Goal: Information Seeking & Learning: Learn about a topic

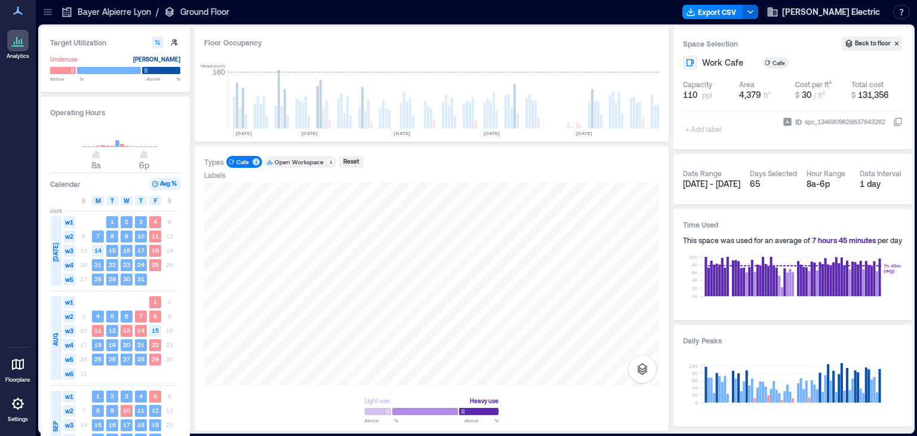
scroll to position [146, 0]
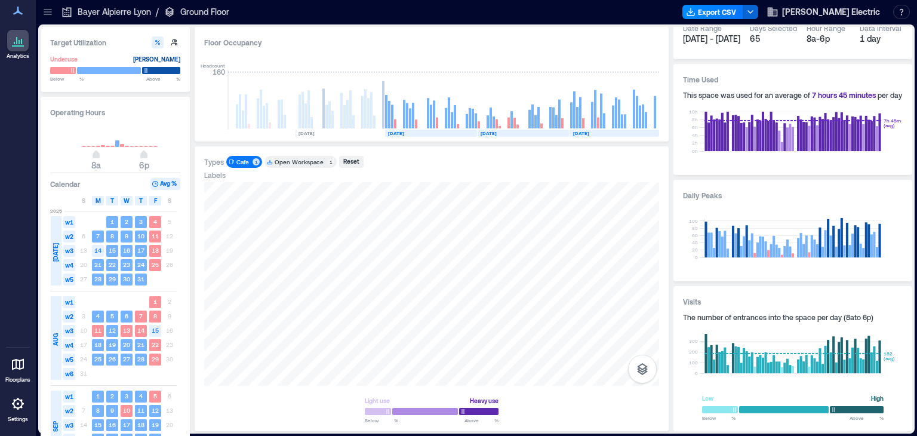
click at [16, 364] on icon at bounding box center [18, 364] width 12 height 11
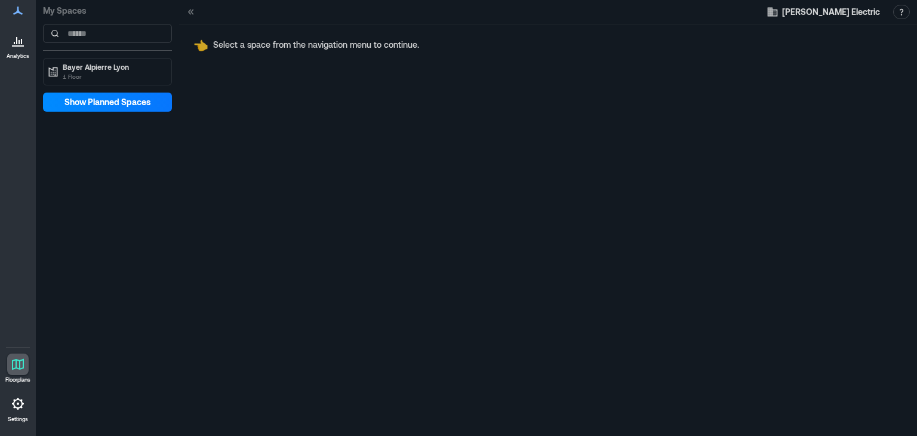
click at [19, 50] on div at bounding box center [18, 41] width 22 height 22
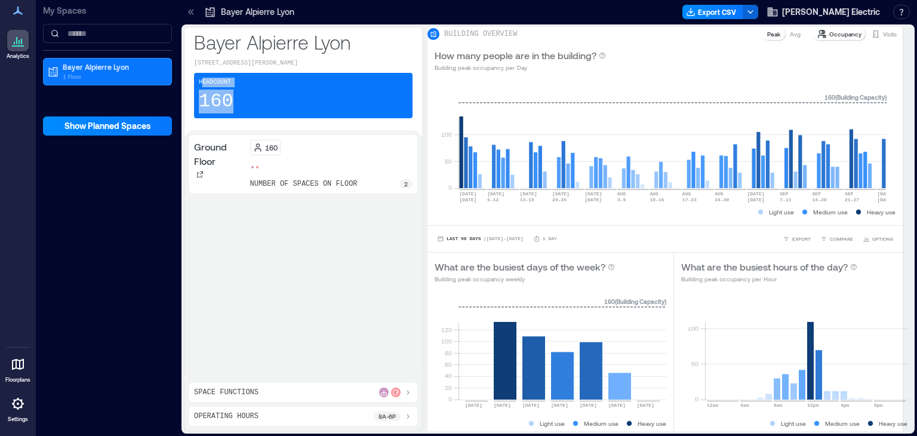
drag, startPoint x: 234, startPoint y: 103, endPoint x: 201, endPoint y: 73, distance: 44.4
click at [201, 73] on div "Headcount 160" at bounding box center [303, 95] width 219 height 45
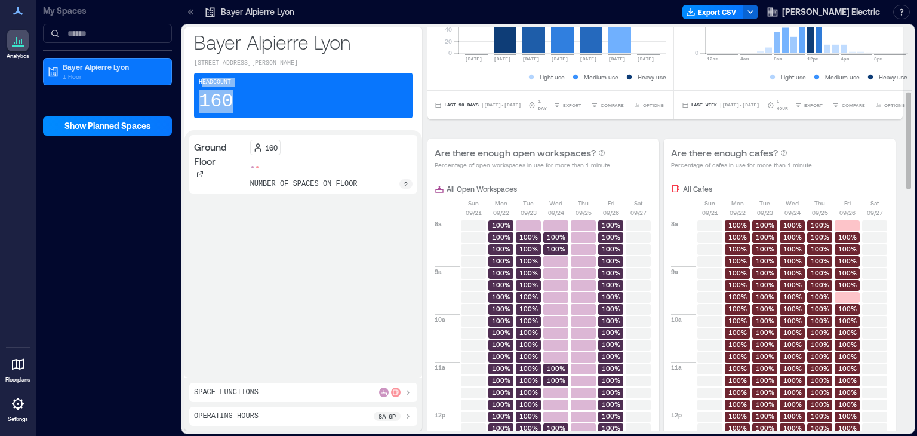
scroll to position [358, 0]
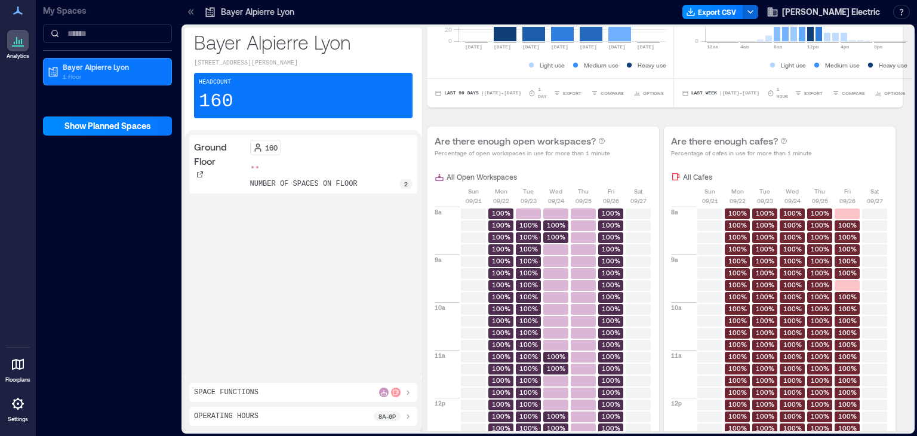
click at [409, 394] on icon at bounding box center [408, 393] width 10 height 10
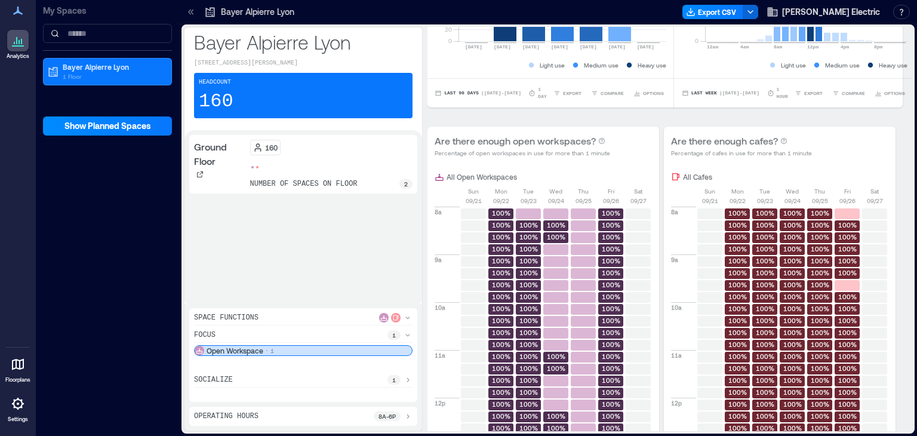
click at [384, 415] on p "8a - 6p" at bounding box center [387, 417] width 17 height 10
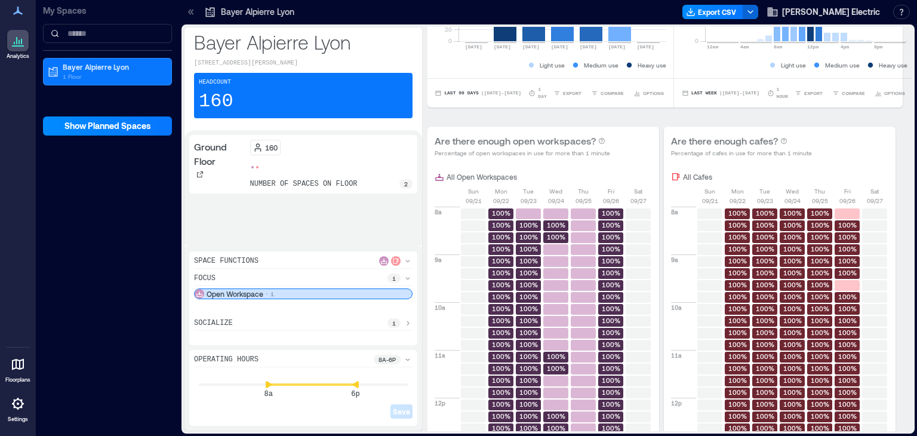
click at [212, 325] on p "socialize" at bounding box center [213, 323] width 39 height 10
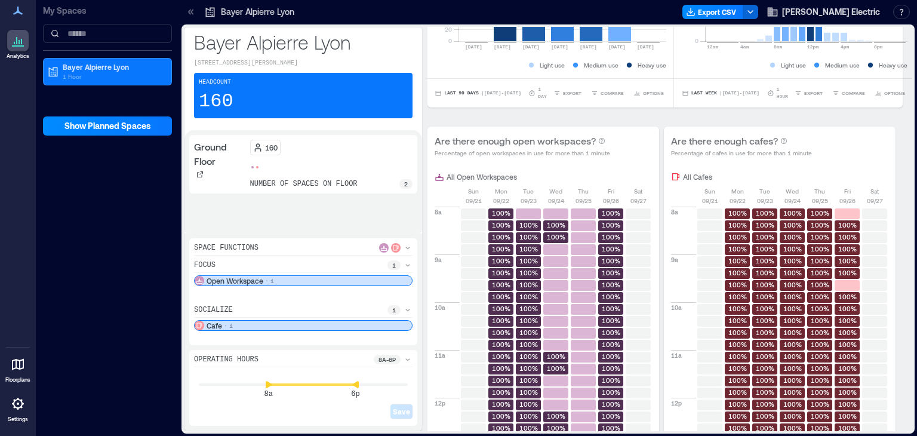
click at [222, 321] on p "Cafe" at bounding box center [215, 326] width 16 height 10
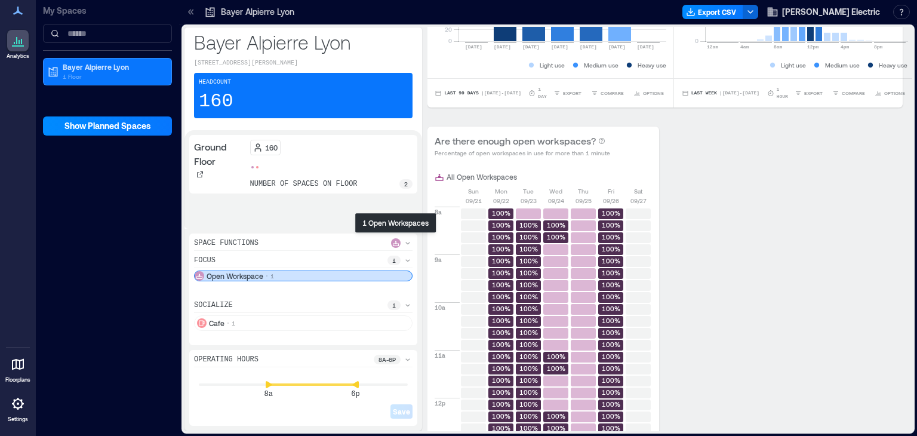
click at [397, 240] on icon at bounding box center [395, 243] width 7 height 7
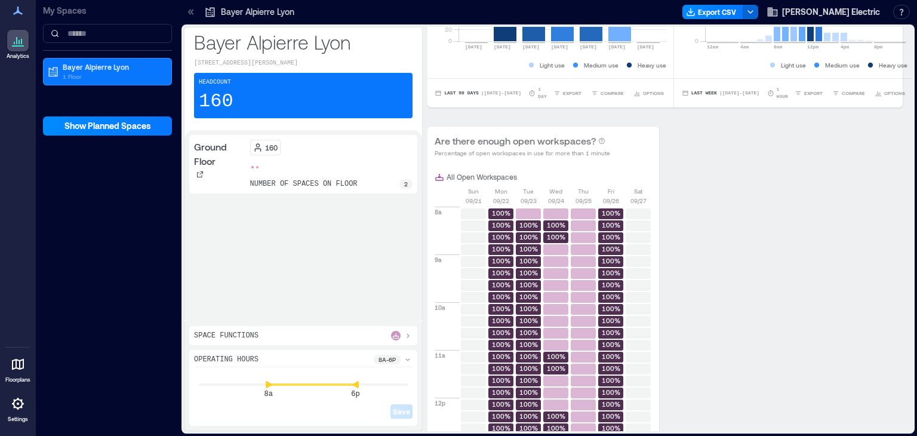
click at [13, 369] on icon at bounding box center [18, 364] width 14 height 14
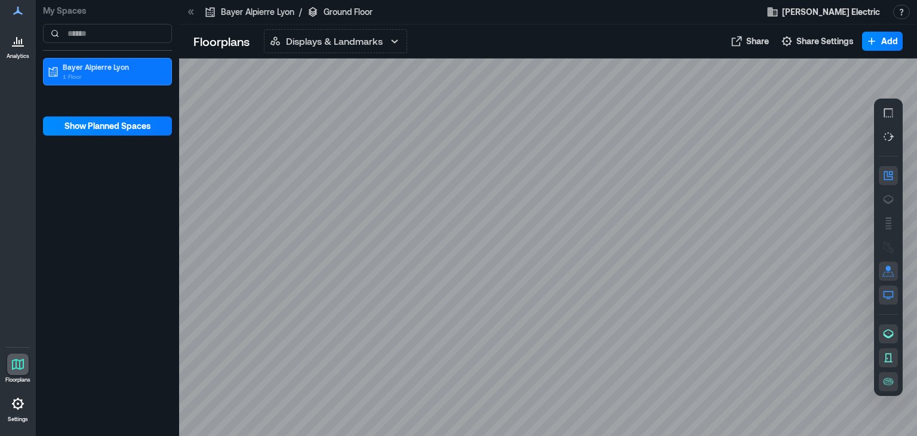
click at [13, 47] on icon at bounding box center [18, 45] width 12 height 1
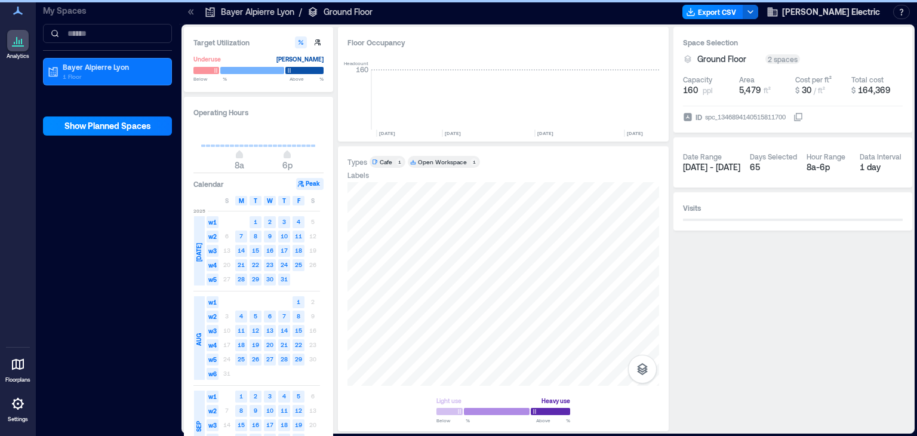
scroll to position [0, 872]
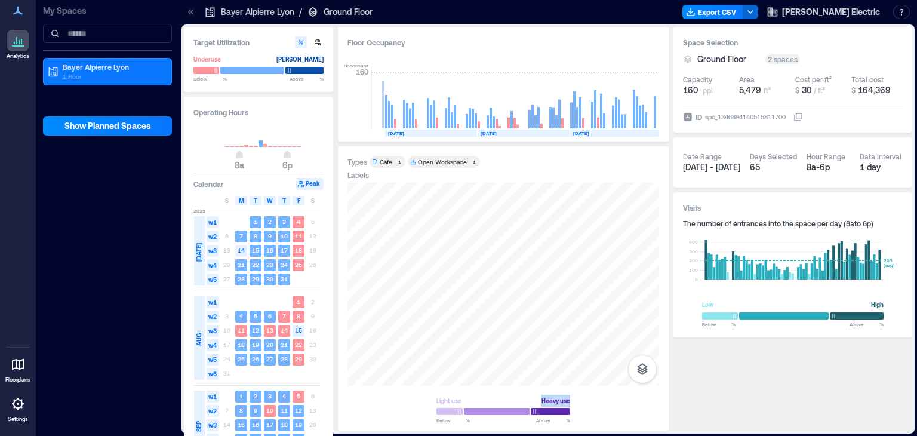
drag, startPoint x: 540, startPoint y: 400, endPoint x: 572, endPoint y: 395, distance: 31.9
click at [572, 395] on div "Light use Heavy use Below ** % Above ** %" at bounding box center [503, 409] width 143 height 39
click at [557, 400] on div "Heavy use" at bounding box center [556, 401] width 29 height 12
drag, startPoint x: 540, startPoint y: 400, endPoint x: 571, endPoint y: 395, distance: 31.4
click at [571, 395] on div "Light use Heavy use Below ** % Above ** %" at bounding box center [503, 409] width 143 height 39
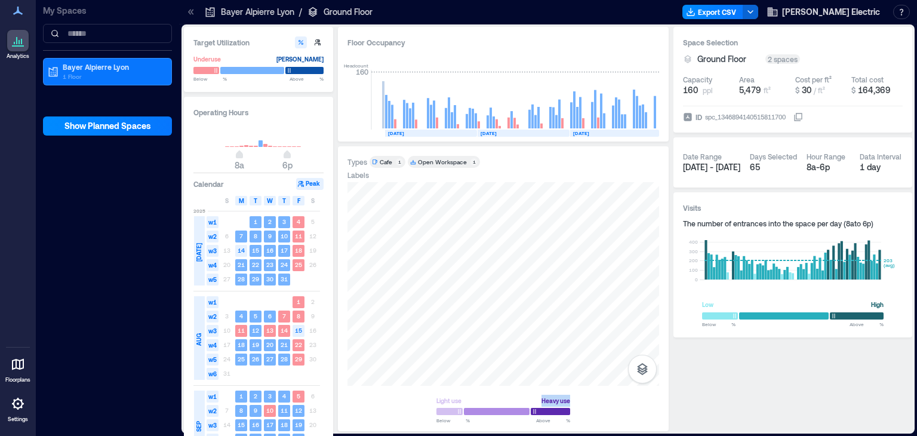
click at [558, 397] on div "Heavy use" at bounding box center [556, 401] width 29 height 12
drag, startPoint x: 540, startPoint y: 401, endPoint x: 572, endPoint y: 396, distance: 32.0
click at [572, 396] on div "Light use Heavy use Below ** % Above ** %" at bounding box center [503, 409] width 143 height 39
click at [595, 408] on div "Light use Heavy use Below ** % Above ** %" at bounding box center [504, 302] width 312 height 240
click at [468, 285] on div at bounding box center [504, 284] width 312 height 204
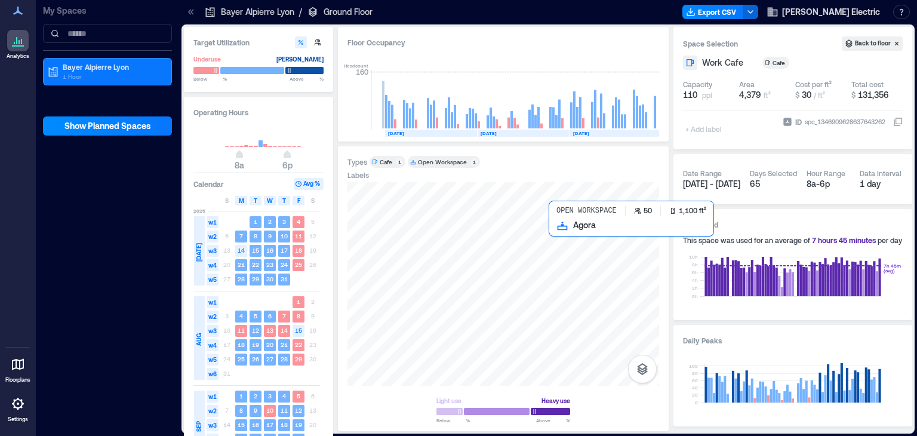
click at [578, 251] on div at bounding box center [504, 284] width 312 height 204
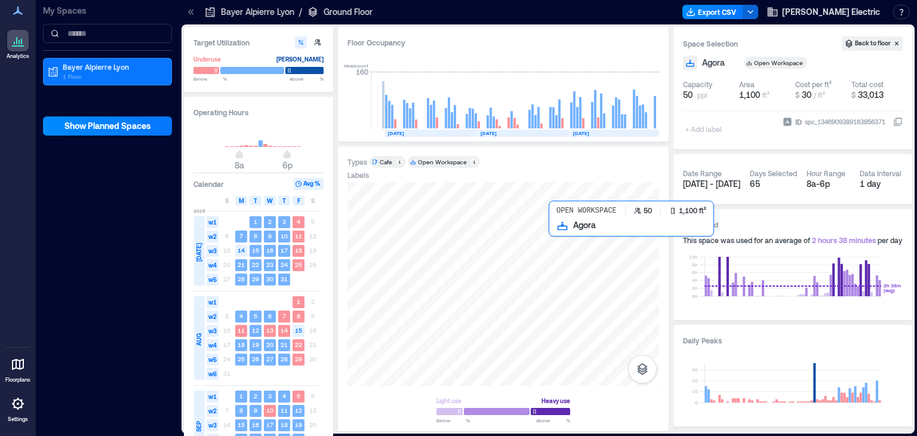
click at [589, 242] on div at bounding box center [504, 284] width 312 height 204
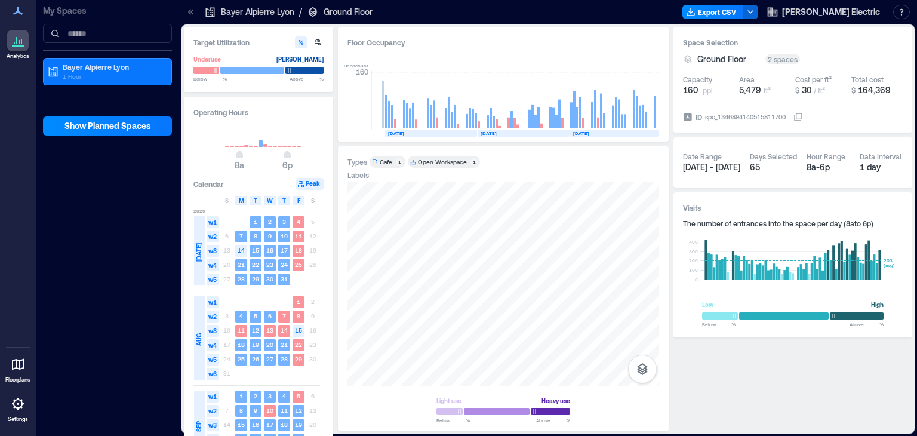
click at [458, 161] on div "Open Workspace" at bounding box center [442, 162] width 49 height 8
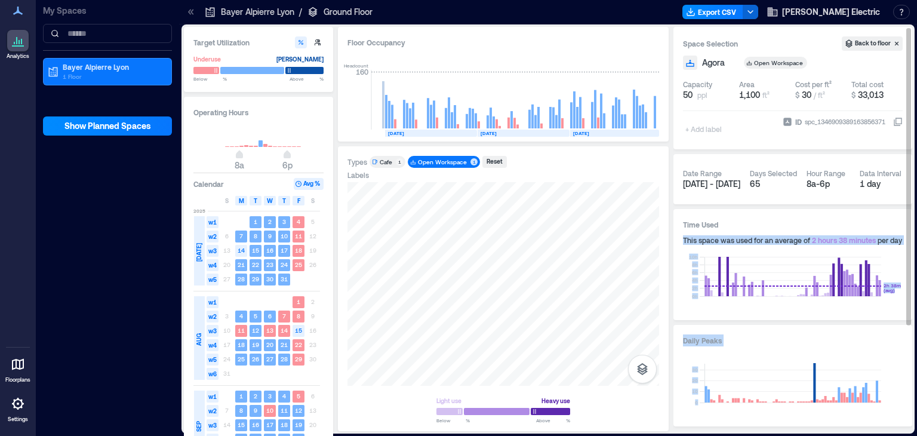
drag, startPoint x: 910, startPoint y: 142, endPoint x: 905, endPoint y: 223, distance: 82.0
click at [905, 223] on div "Space Selection Back to floor Agora Open Workspace Capacity 50 ppl Area 1,100 f…" at bounding box center [793, 229] width 239 height 404
click at [910, 266] on div "Space Selection Back to floor Agora Open Workspace Capacity 50 ppl Area 1,100 f…" at bounding box center [793, 229] width 239 height 404
drag, startPoint x: 910, startPoint y: 266, endPoint x: 910, endPoint y: 328, distance: 62.1
click at [910, 328] on div "Space Selection Back to floor Agora Open Workspace Capacity 50 ppl Area 1,100 f…" at bounding box center [793, 229] width 239 height 404
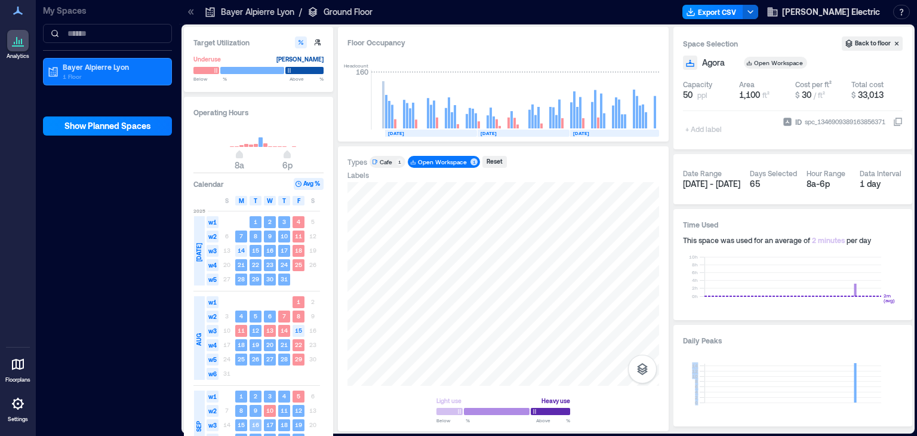
click at [253, 426] on text "16" at bounding box center [255, 424] width 7 height 7
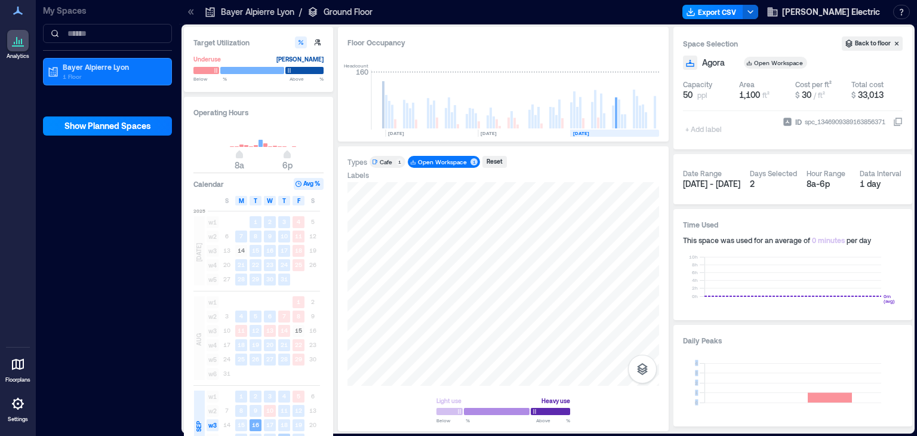
click at [284, 435] on text "25" at bounding box center [284, 438] width 7 height 7
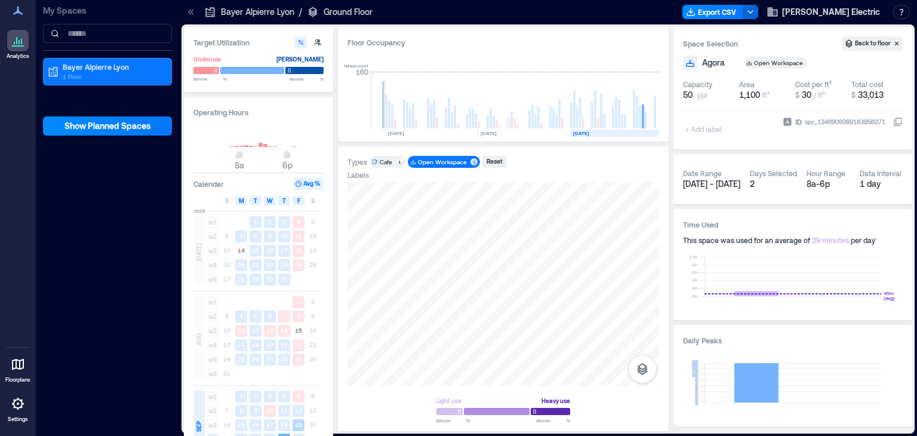
click at [299, 426] on text "19" at bounding box center [298, 424] width 7 height 7
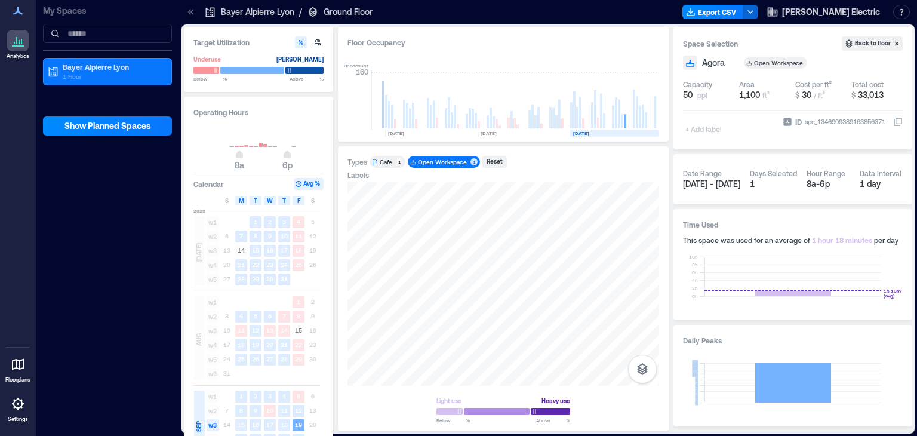
click at [20, 45] on icon at bounding box center [18, 40] width 14 height 14
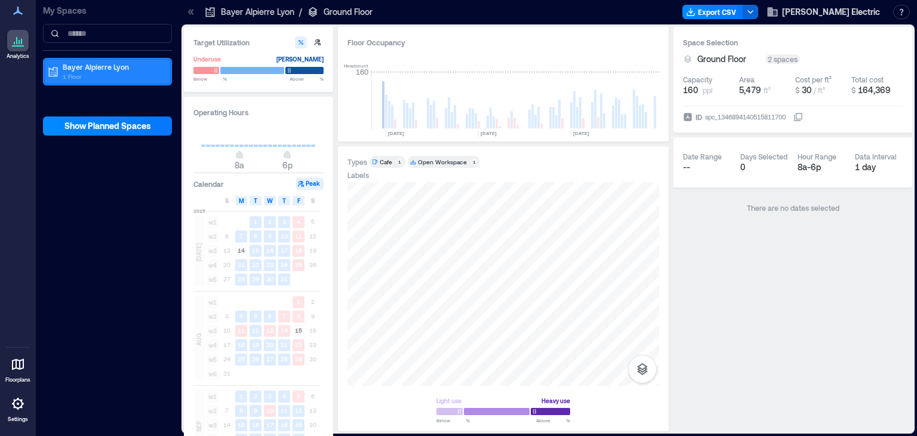
click at [96, 75] on p "1 Floor" at bounding box center [113, 77] width 100 height 10
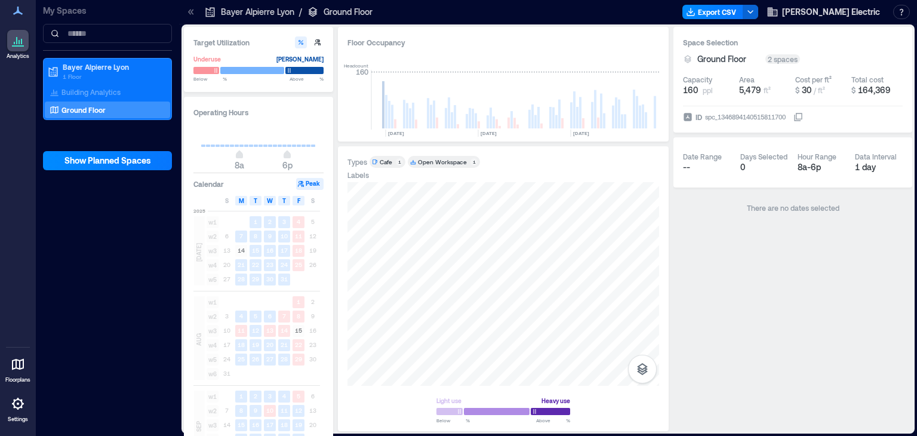
click at [78, 111] on p "Ground Floor" at bounding box center [84, 110] width 44 height 10
click at [339, 17] on p "Ground Floor" at bounding box center [348, 12] width 49 height 12
click at [466, 338] on div at bounding box center [504, 284] width 312 height 204
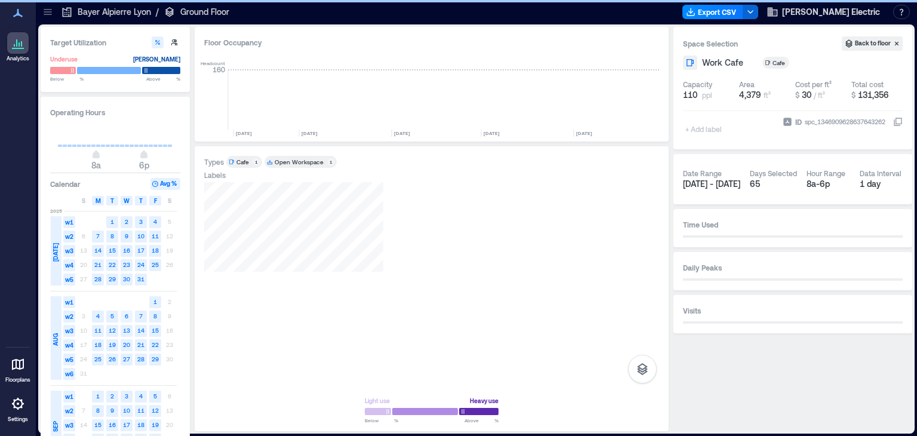
scroll to position [0, 729]
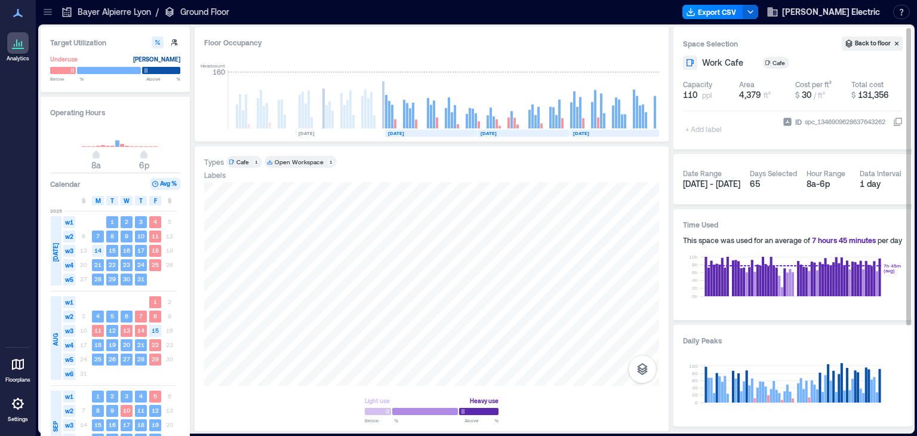
drag, startPoint x: 908, startPoint y: 125, endPoint x: 910, endPoint y: 159, distance: 34.7
click at [910, 159] on div "Space Selection Back to floor Work Cafe Cafe Capacity 110 ppl Area 4,379 ft² Co…" at bounding box center [793, 229] width 239 height 404
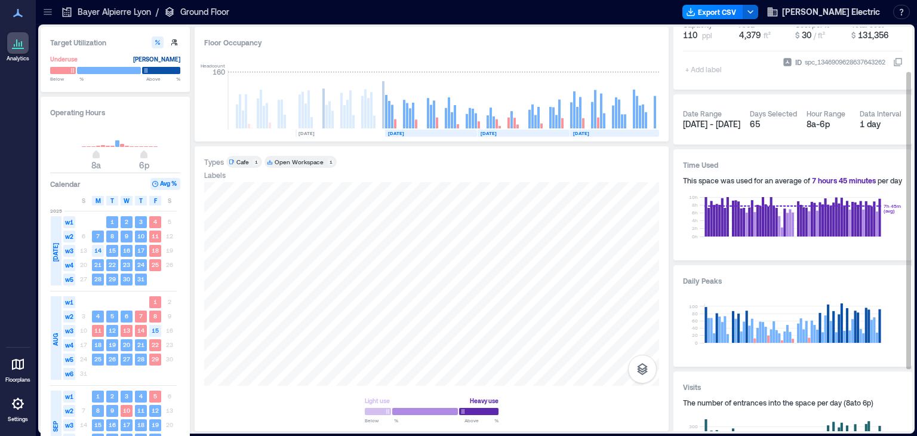
scroll to position [146, 0]
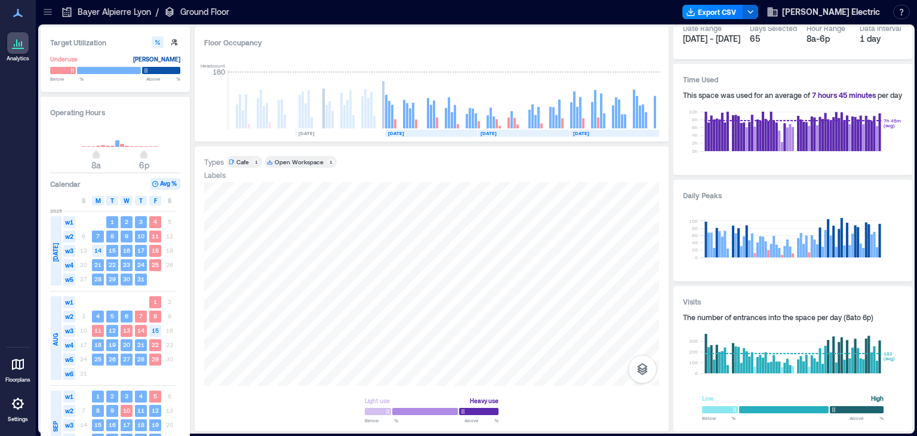
drag, startPoint x: 193, startPoint y: 326, endPoint x: 192, endPoint y: 374, distance: 48.4
click at [192, 374] on div "Target Utilization Underuse [PERSON_NAME] Below ** % Above ** % Operating Hours…" at bounding box center [477, 229] width 872 height 404
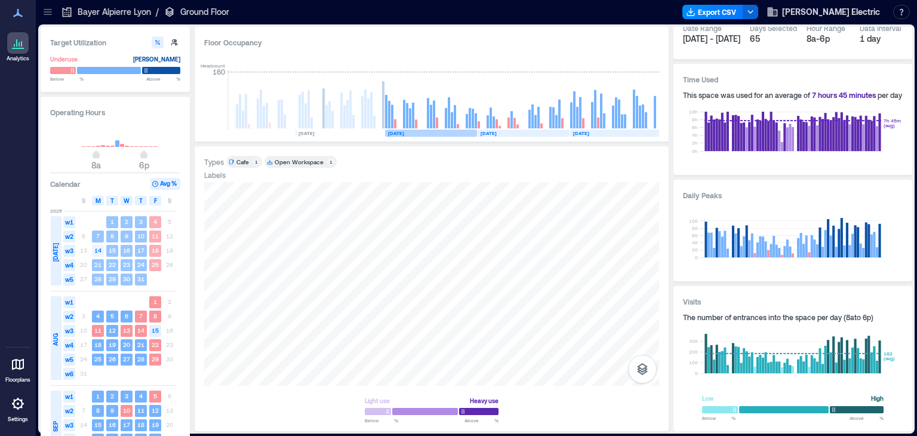
click at [56, 250] on span "[DATE]" at bounding box center [56, 252] width 10 height 19
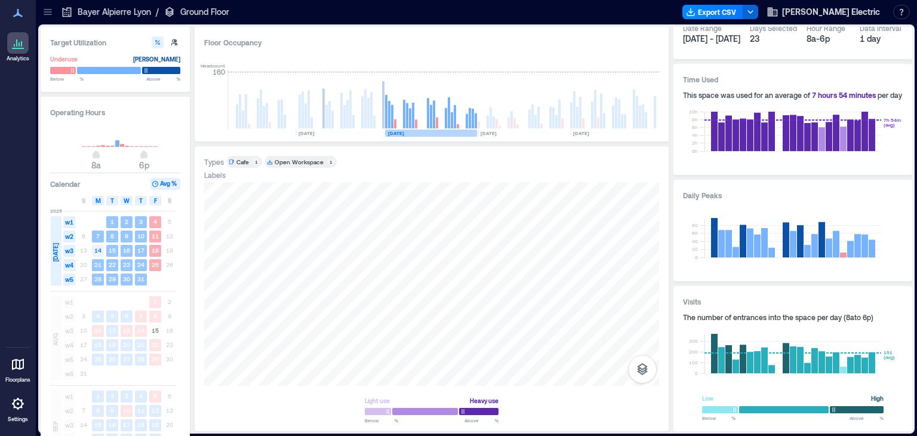
scroll to position [0, 714]
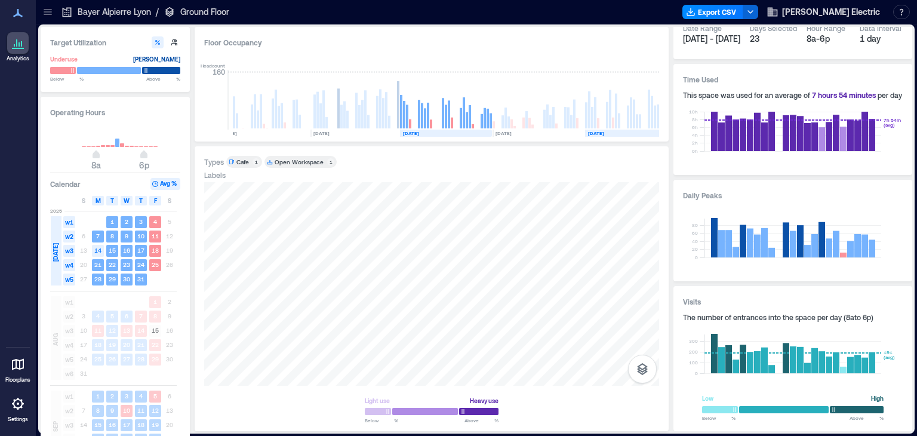
click at [56, 423] on span "SEP" at bounding box center [56, 426] width 10 height 11
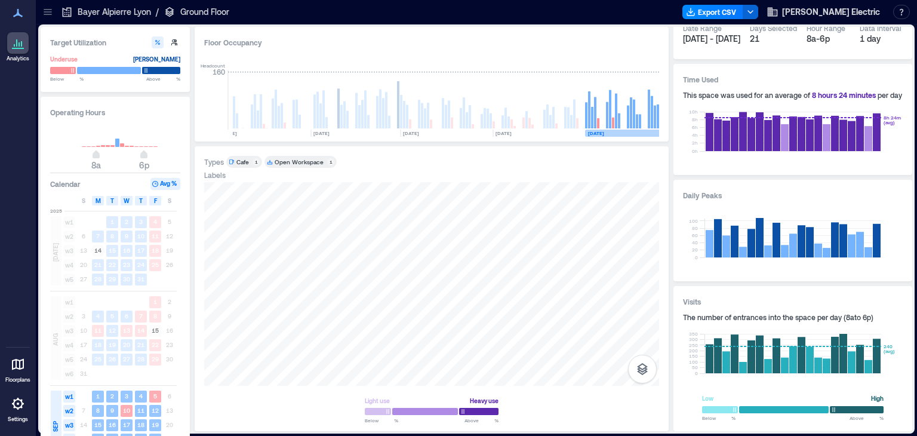
scroll to position [0, 729]
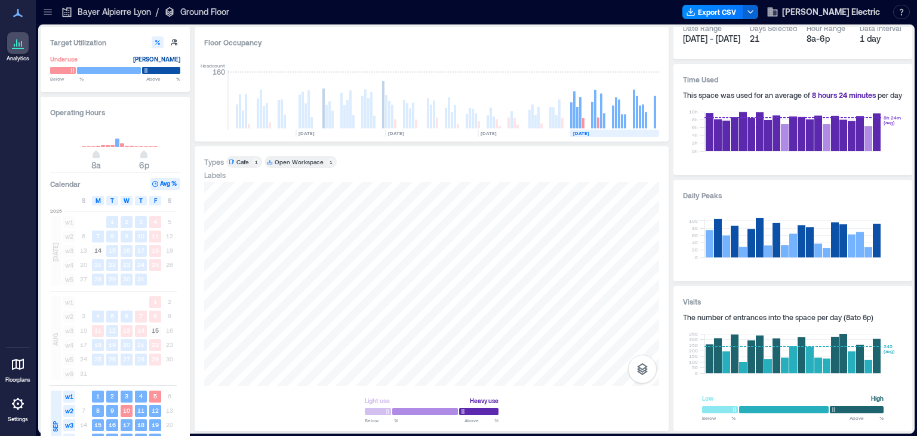
click at [170, 426] on div "14 15 16 17 18 19 20" at bounding box center [126, 425] width 100 height 14
click at [190, 429] on div "Target Utilization Underuse [PERSON_NAME] Below ** % Above ** % Operating Hours…" at bounding box center [477, 229] width 872 height 404
drag, startPoint x: 905, startPoint y: 192, endPoint x: 905, endPoint y: 238, distance: 46.6
click at [905, 238] on div "Daily Peaks 0 20 40 60 80 100" at bounding box center [793, 231] width 239 height 102
